Goal: Find specific fact: Find specific fact

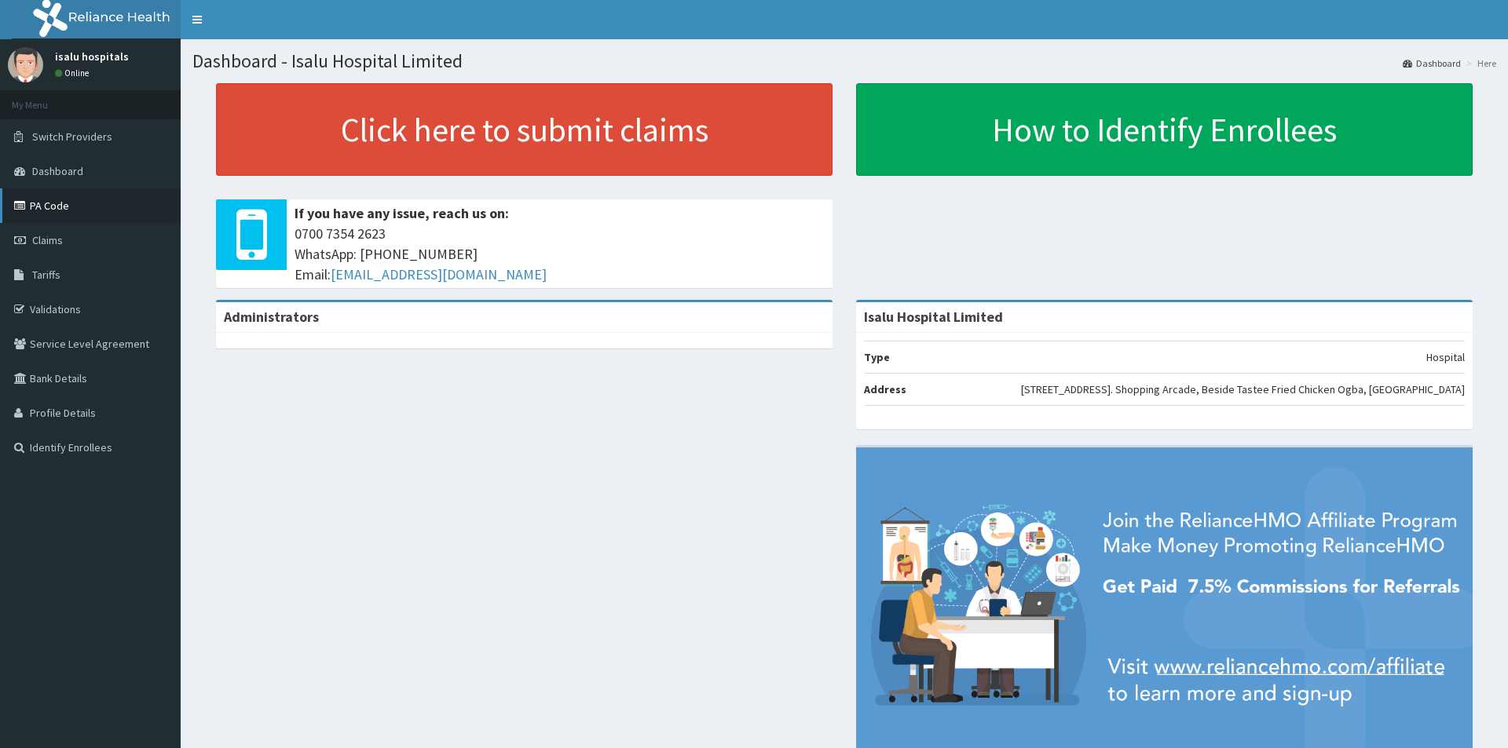
click at [104, 215] on link "PA Code" at bounding box center [90, 205] width 181 height 35
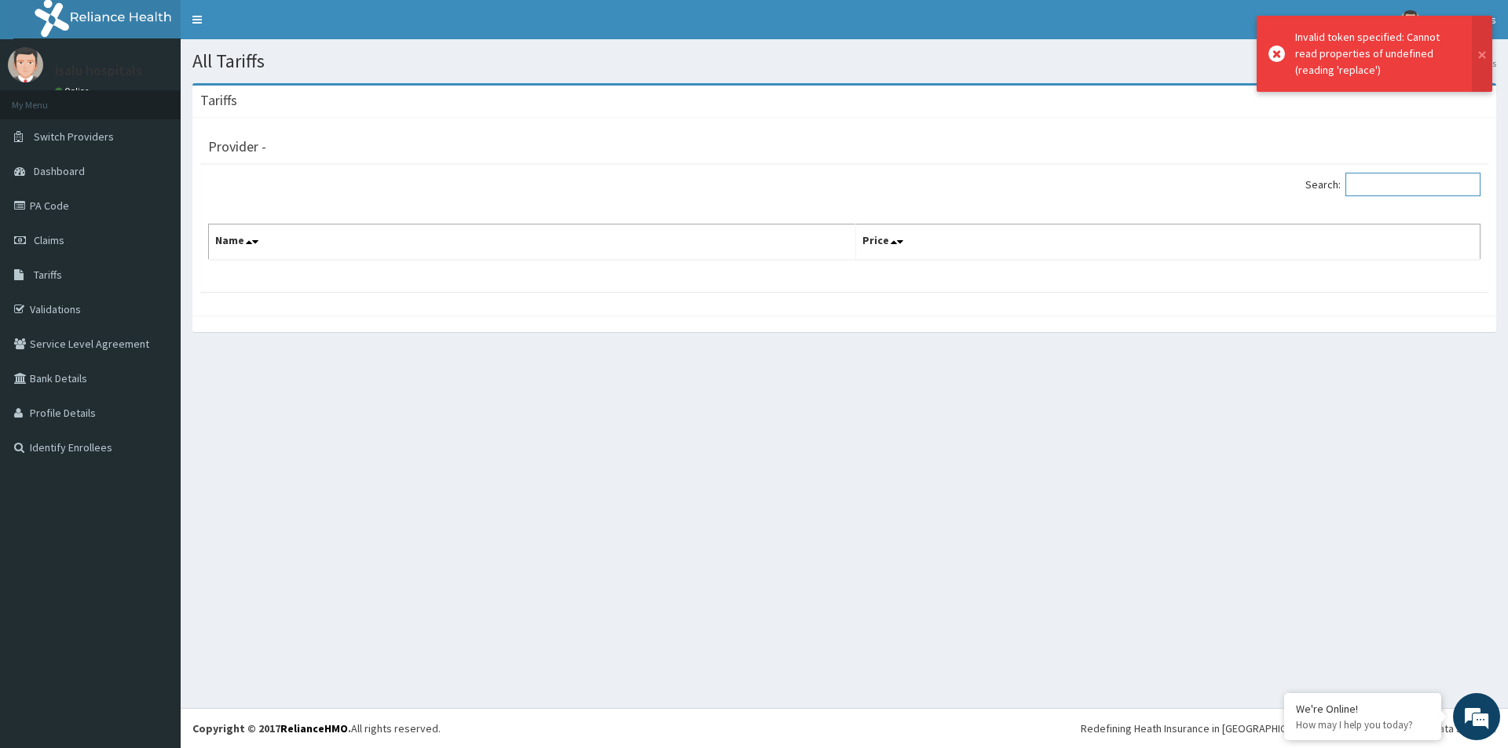
click at [1387, 181] on input "Search:" at bounding box center [1412, 185] width 135 height 24
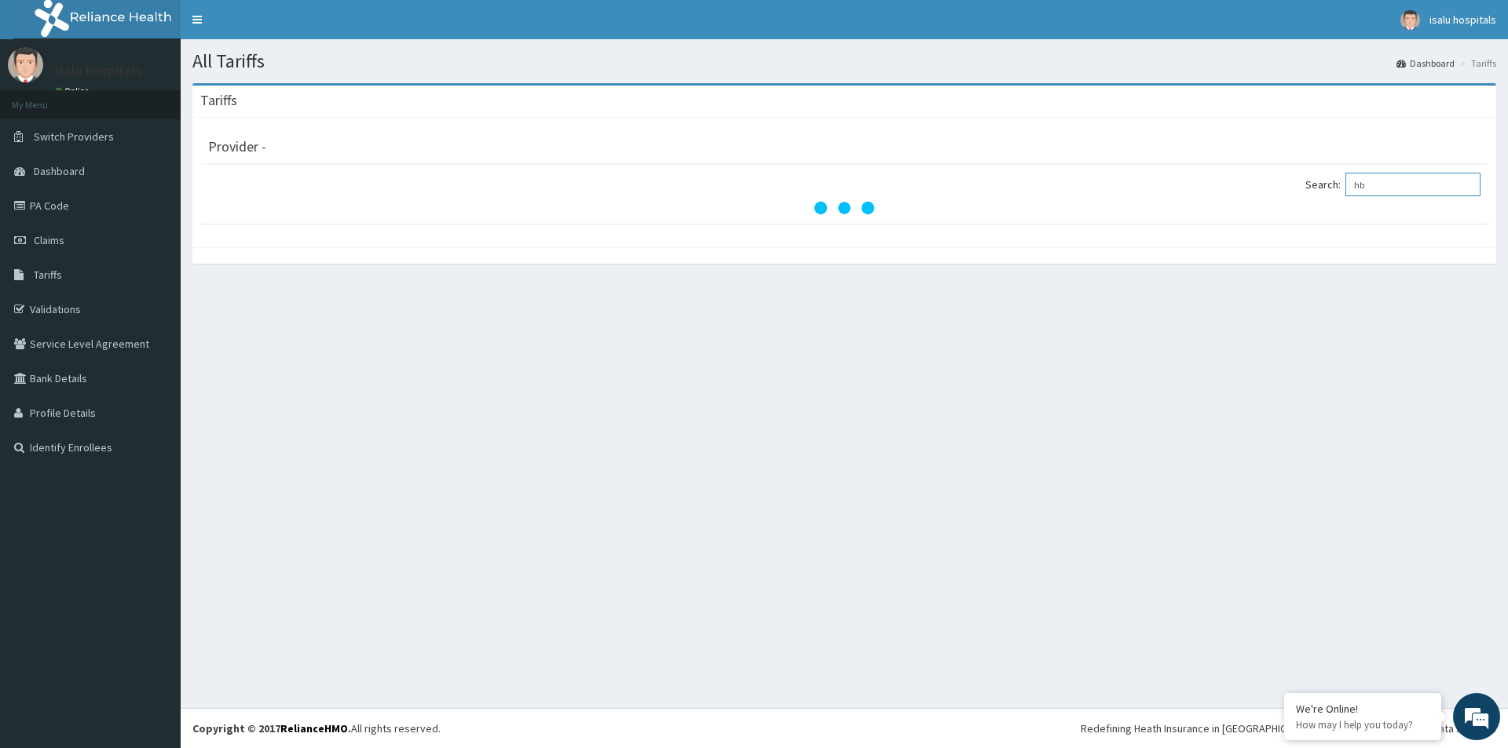
type input "h"
type input "hepati"
click at [65, 214] on link "PA Code" at bounding box center [90, 205] width 181 height 35
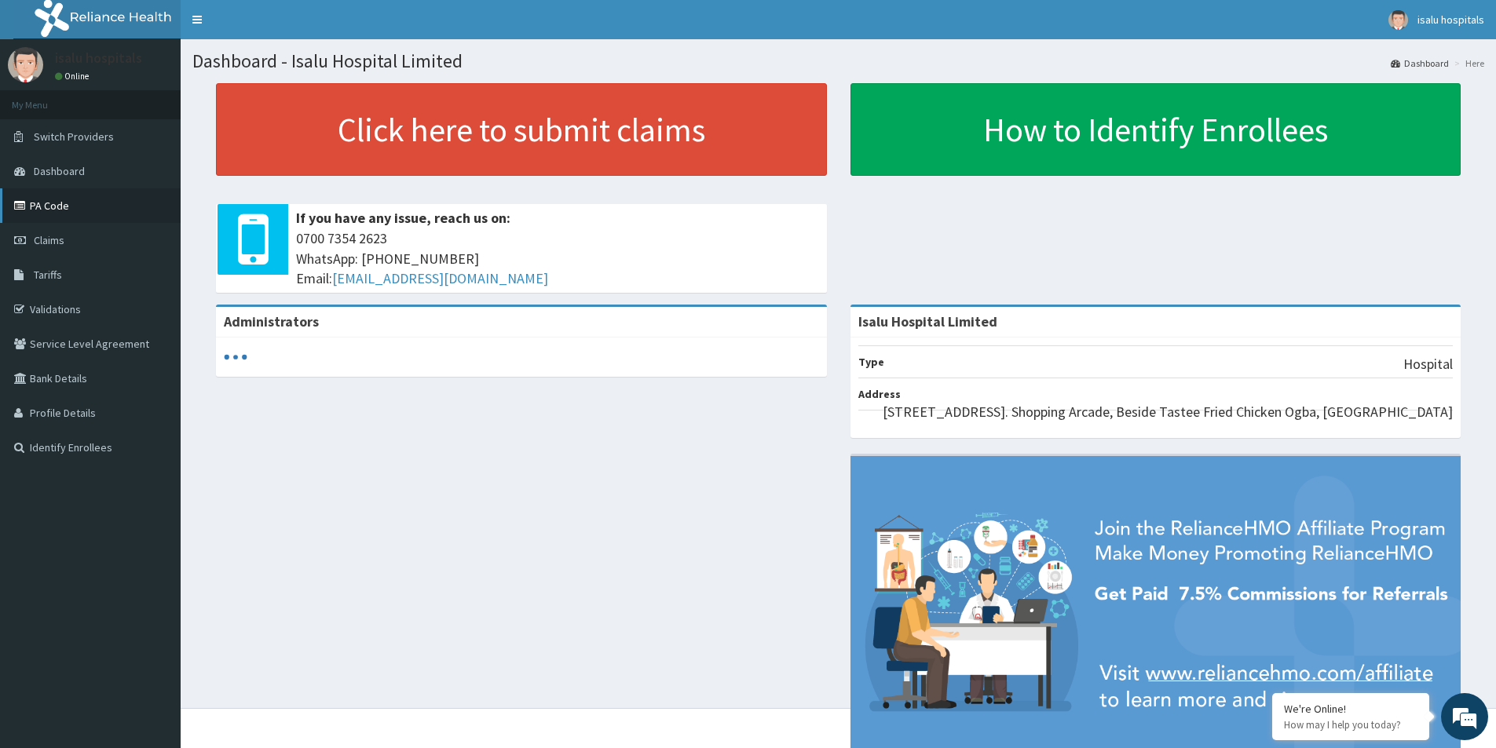
click at [61, 210] on link "PA Code" at bounding box center [90, 205] width 181 height 35
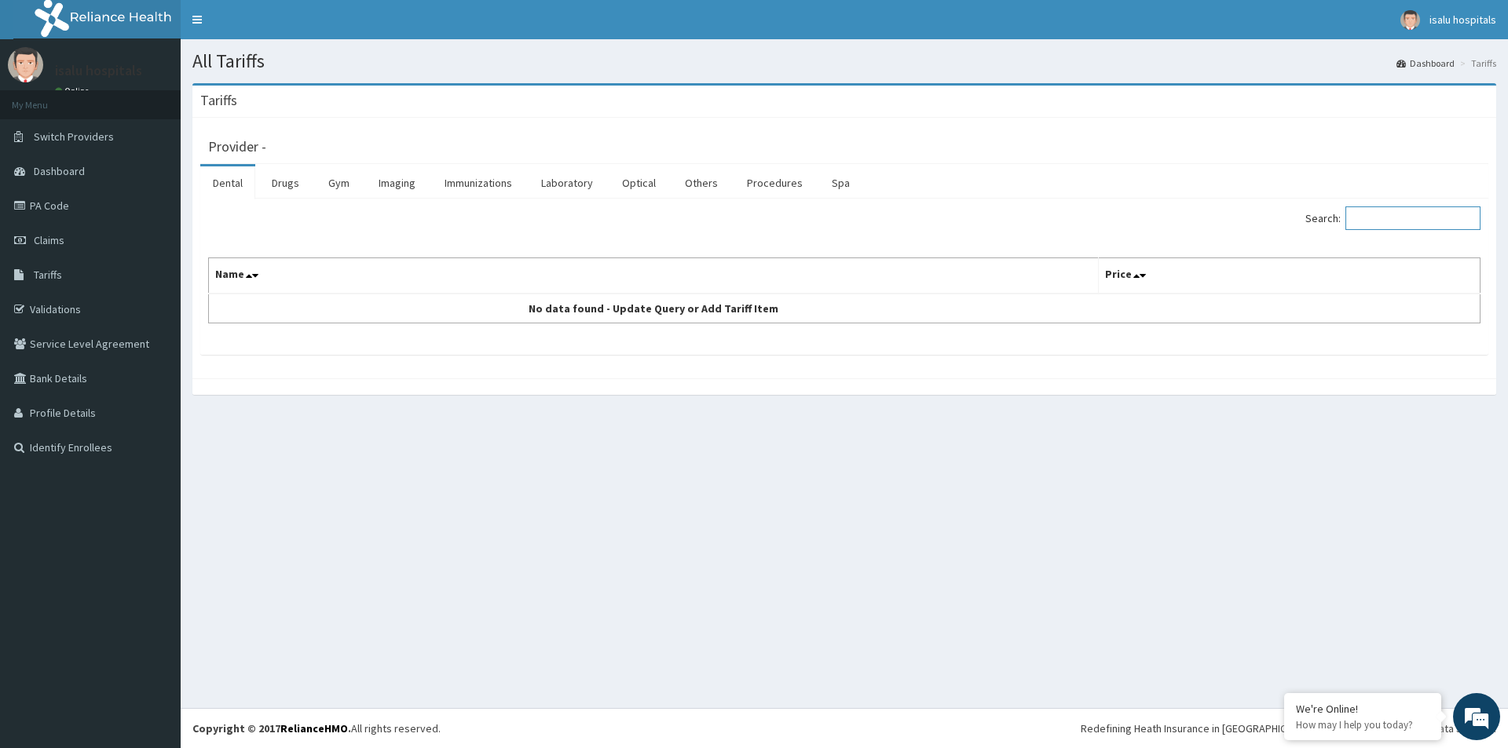
click at [1368, 220] on input "Search:" at bounding box center [1412, 219] width 135 height 24
paste input "Hepatitis B (hbs Ag)"
type input "Hepatitis B (hbs Ag)"
click at [547, 185] on link "Laboratory" at bounding box center [566, 182] width 77 height 33
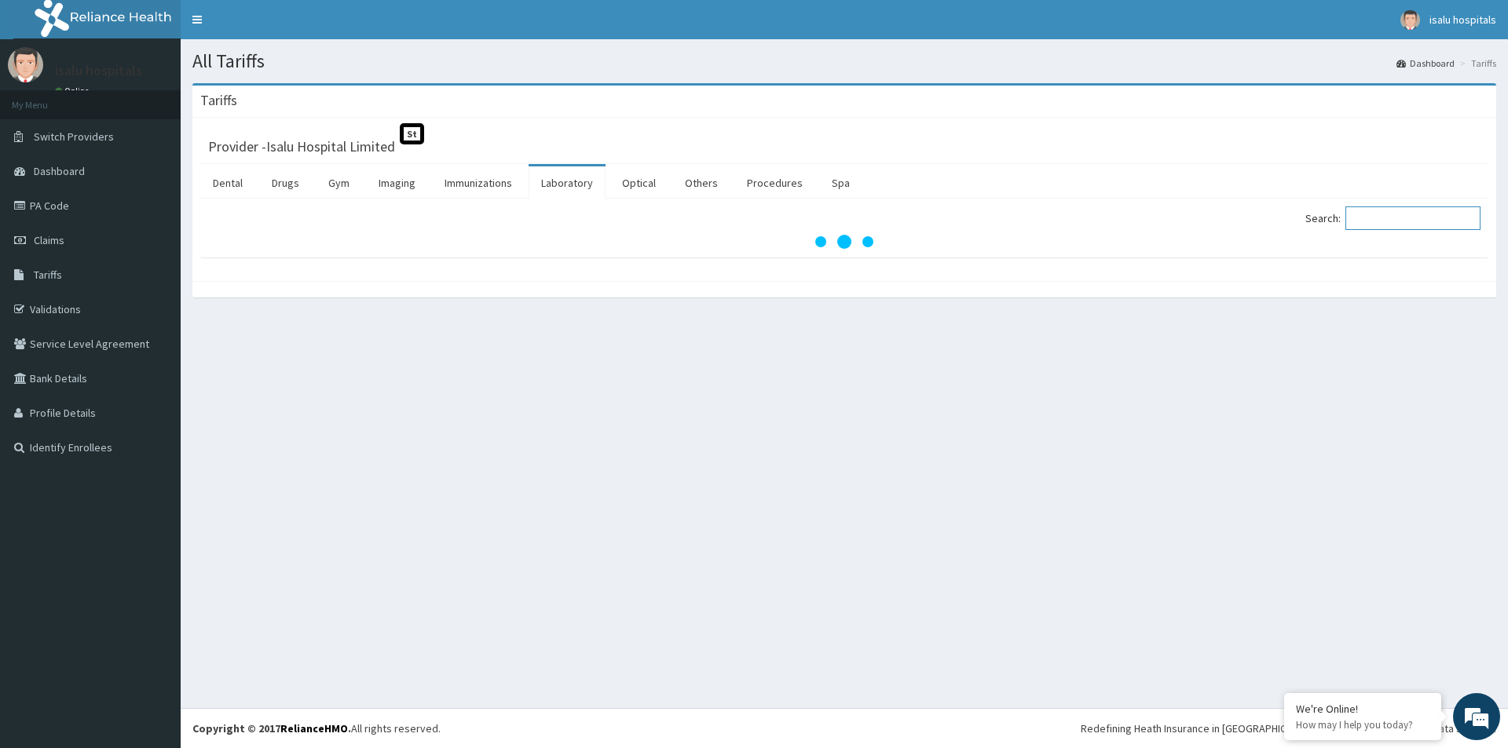
click at [1383, 225] on input "Search:" at bounding box center [1412, 219] width 135 height 24
paste input "Hepatitis B (hbs Ag)"
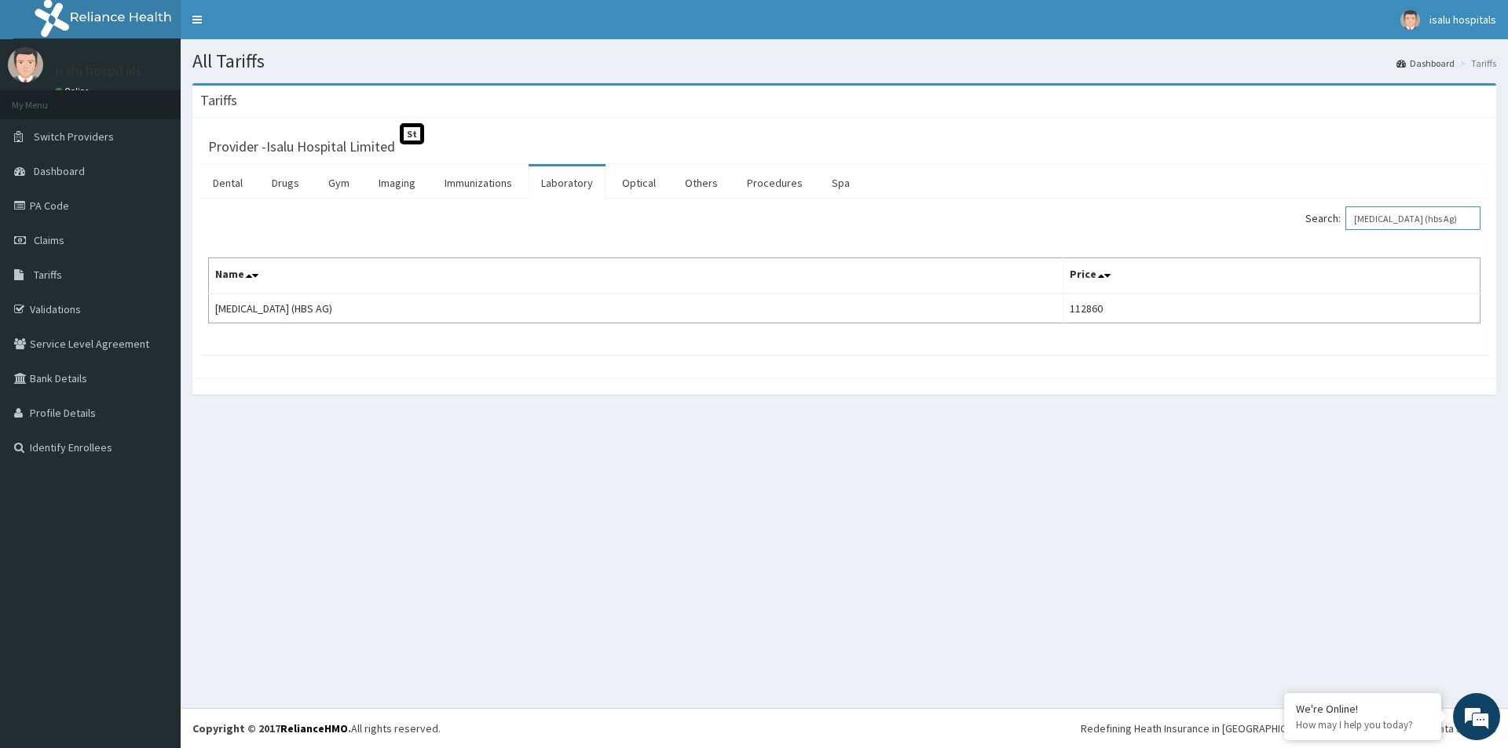
type input "Hepatitis B (hbs Ag)"
